Goal: Transaction & Acquisition: Subscribe to service/newsletter

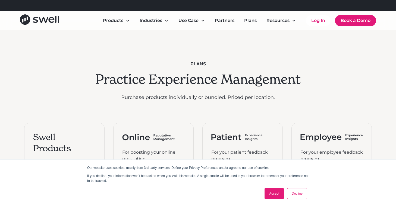
click at [274, 194] on link "Accept" at bounding box center [273, 193] width 19 height 11
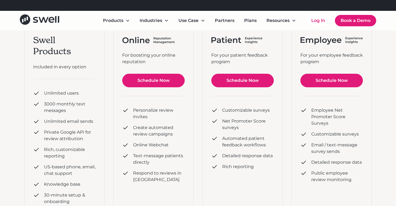
scroll to position [98, 0]
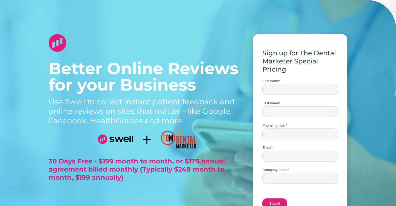
click at [28, 143] on div "Better Online Reviews for your Business Use Swell to collect instant patient fe…" at bounding box center [198, 131] width 396 height 220
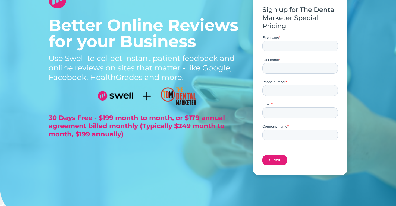
scroll to position [54, 0]
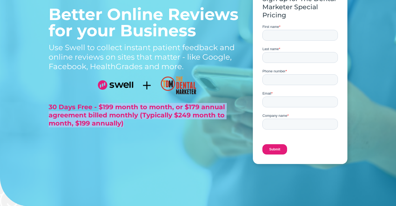
drag, startPoint x: 98, startPoint y: 106, endPoint x: 135, endPoint y: 122, distance: 39.8
click at [135, 122] on h3 "30 Days Free - $199 month to month, or $179 annual agreement billed monthly (Ty…" at bounding box center [147, 115] width 196 height 24
copy span "$199 month to month, or $179 annual agreement billed monthly (Typically $249 mo…"
